Goal: Complete application form

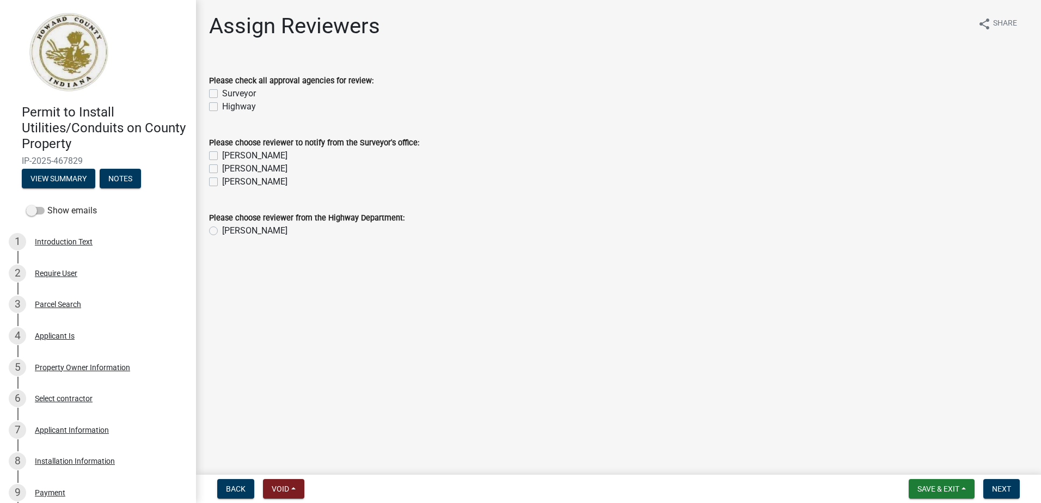
click at [222, 94] on label "Surveyor" at bounding box center [239, 93] width 34 height 13
click at [222, 94] on input "Surveyor" at bounding box center [225, 90] width 7 height 7
checkbox input "true"
click at [222, 106] on label "Highway" at bounding box center [239, 106] width 34 height 13
click at [222, 106] on input "Highway" at bounding box center [225, 103] width 7 height 7
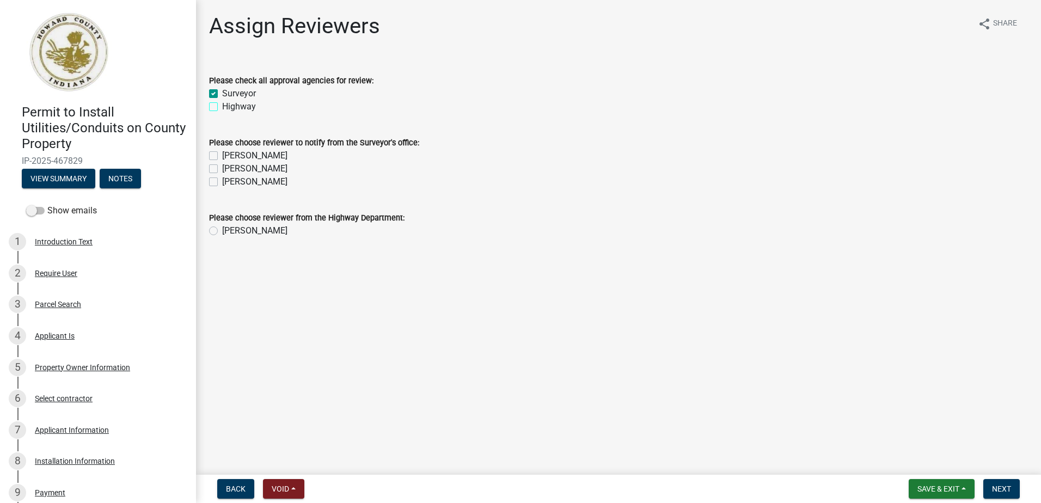
checkbox input "true"
click at [222, 157] on label "[PERSON_NAME]" at bounding box center [254, 155] width 65 height 13
click at [222, 156] on input "[PERSON_NAME]" at bounding box center [225, 152] width 7 height 7
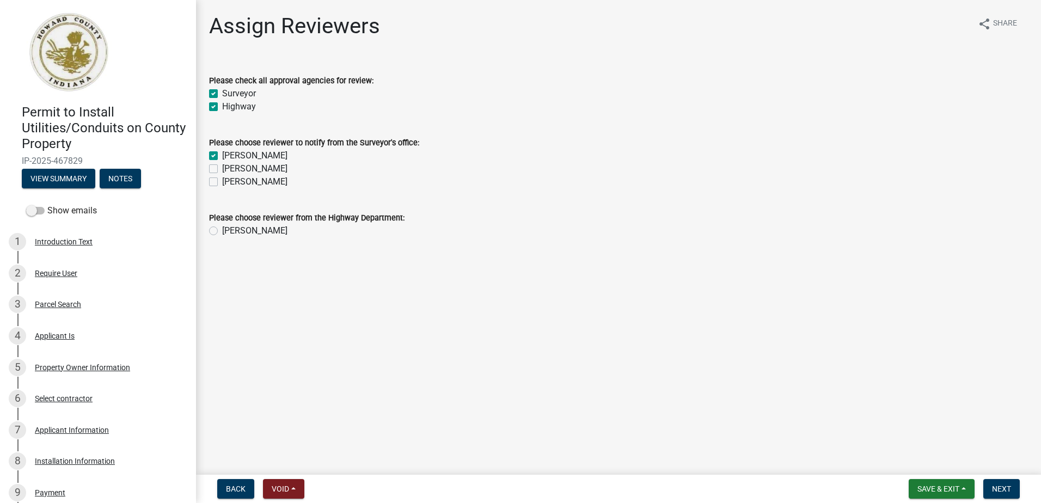
checkbox input "true"
checkbox input "false"
click at [222, 169] on label "[PERSON_NAME]" at bounding box center [254, 168] width 65 height 13
click at [222, 169] on input "[PERSON_NAME]" at bounding box center [225, 165] width 7 height 7
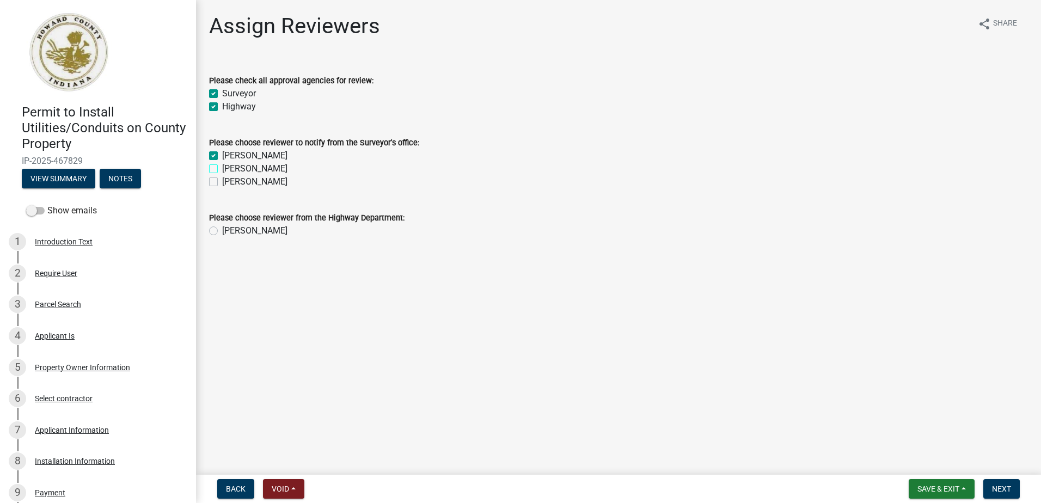
checkbox input "true"
click at [222, 185] on label "[PERSON_NAME]" at bounding box center [254, 181] width 65 height 13
click at [222, 182] on input "[PERSON_NAME]" at bounding box center [225, 178] width 7 height 7
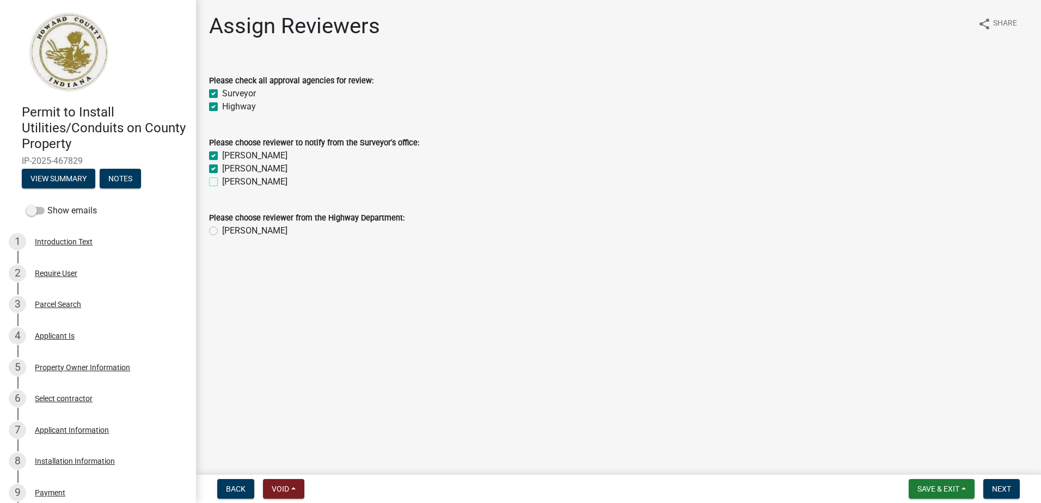
checkbox input "true"
click at [222, 230] on label "[PERSON_NAME]" at bounding box center [254, 230] width 65 height 13
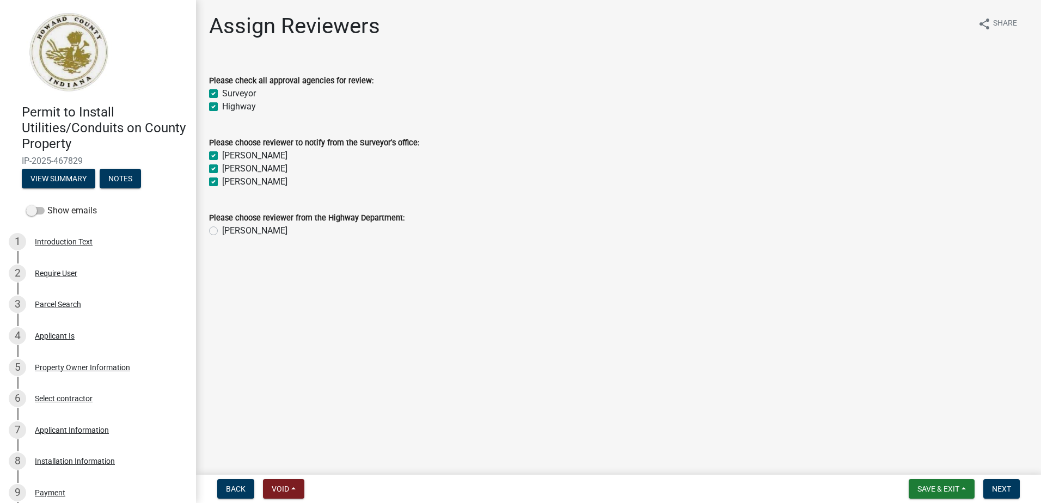
click at [222, 230] on input "[PERSON_NAME]" at bounding box center [225, 227] width 7 height 7
radio input "true"
click at [997, 490] on span "Next" at bounding box center [1001, 488] width 19 height 9
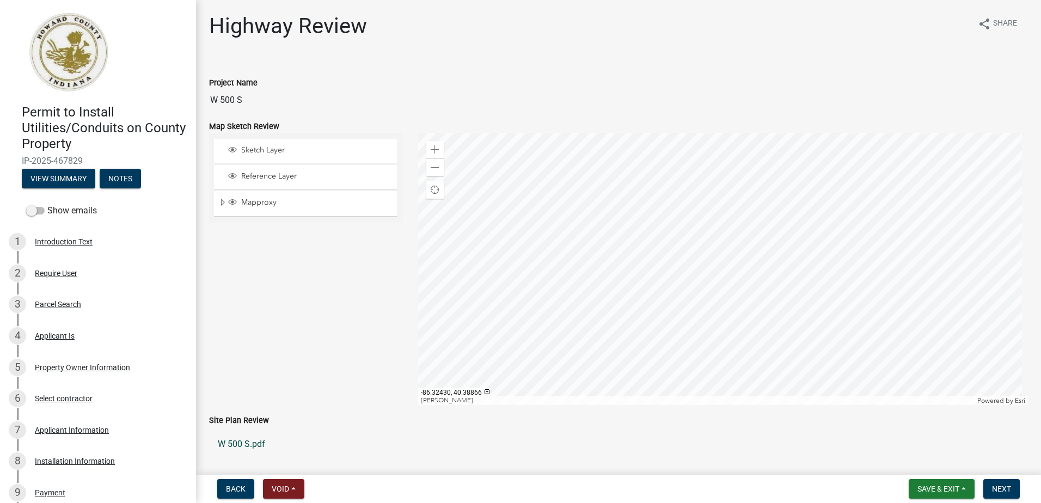
click at [236, 444] on link "W 500 S.pdf" at bounding box center [618, 444] width 819 height 26
